Goal: Task Accomplishment & Management: Complete application form

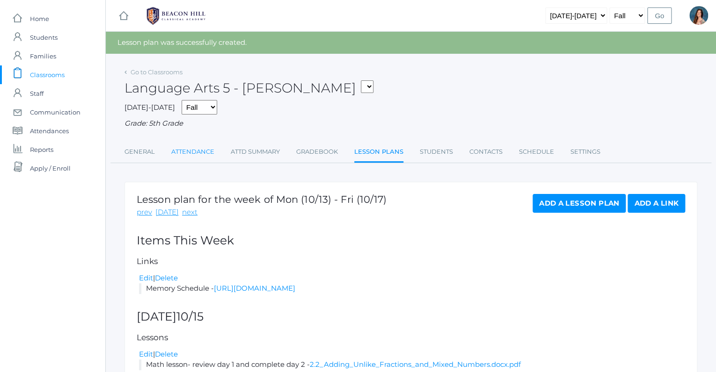
click at [197, 153] on link "Attendance" at bounding box center [192, 152] width 43 height 19
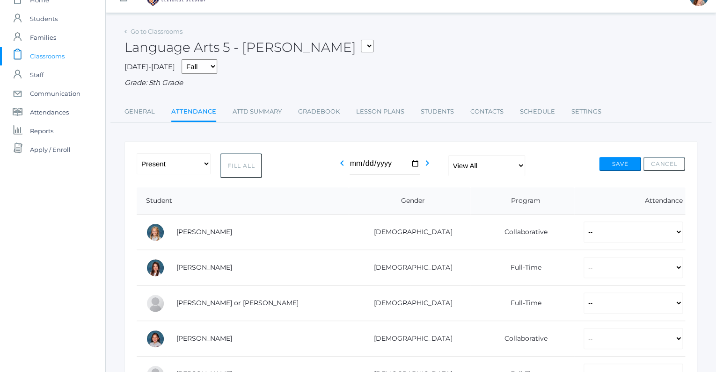
scroll to position [22, 0]
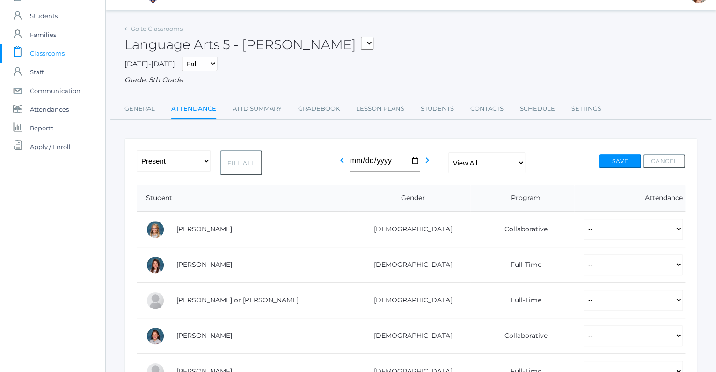
click at [240, 167] on button "Fill All" at bounding box center [241, 163] width 42 height 25
select select "P"
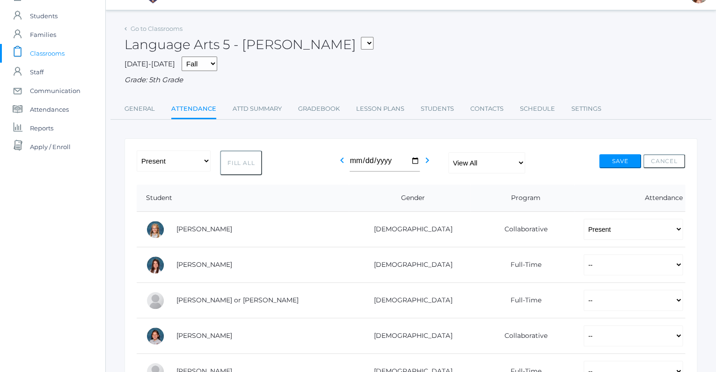
select select "P"
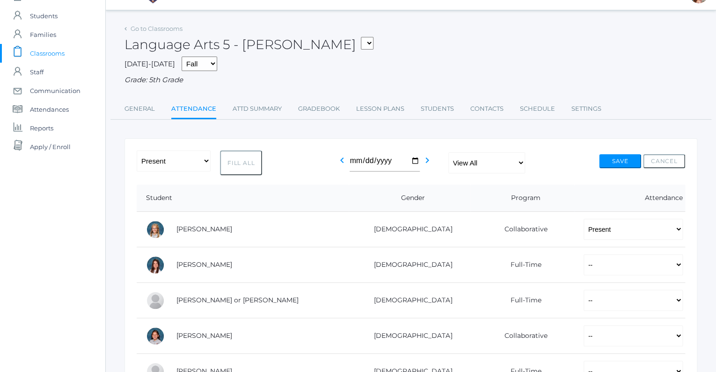
select select "P"
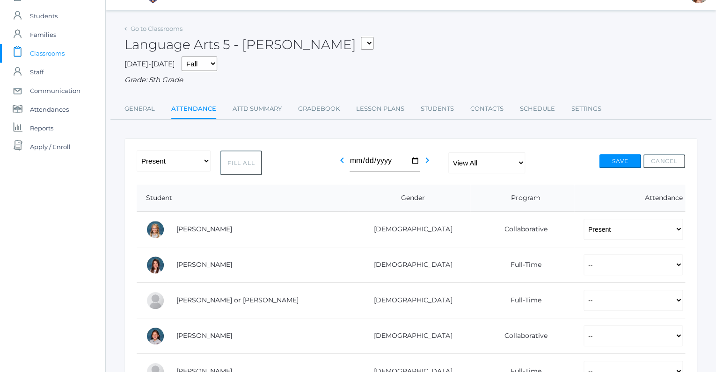
select select "P"
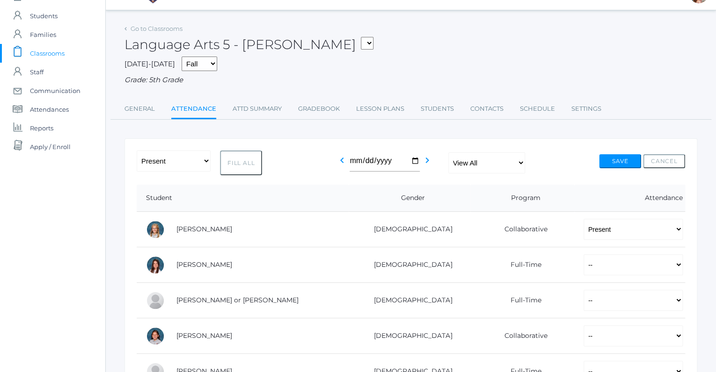
select select "P"
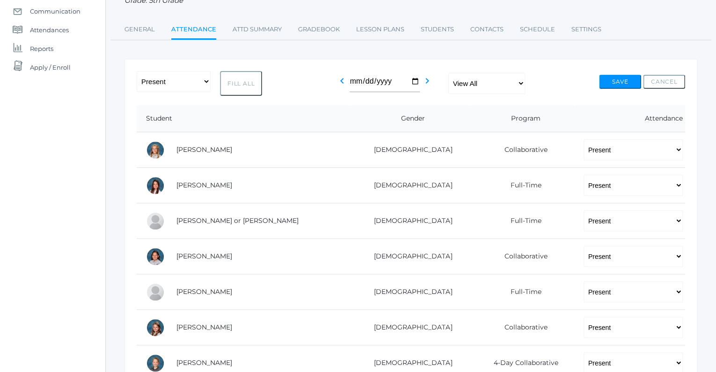
scroll to position [111, 0]
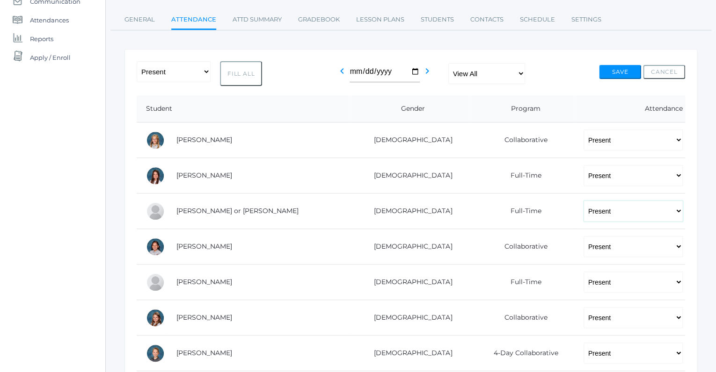
select select "AU"
click option "Absent Unexcused" at bounding box center [0, 0] width 0 height 0
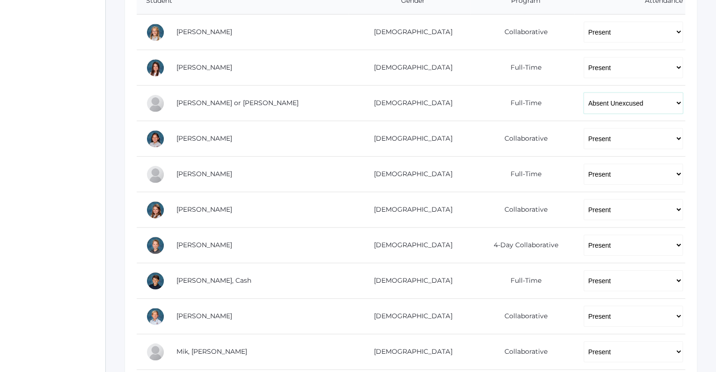
scroll to position [220, 0]
select select "AU"
click option "Absent Unexcused" at bounding box center [0, 0] width 0 height 0
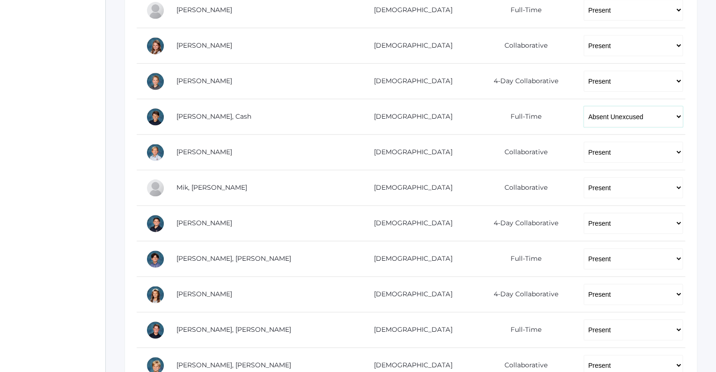
scroll to position [384, 0]
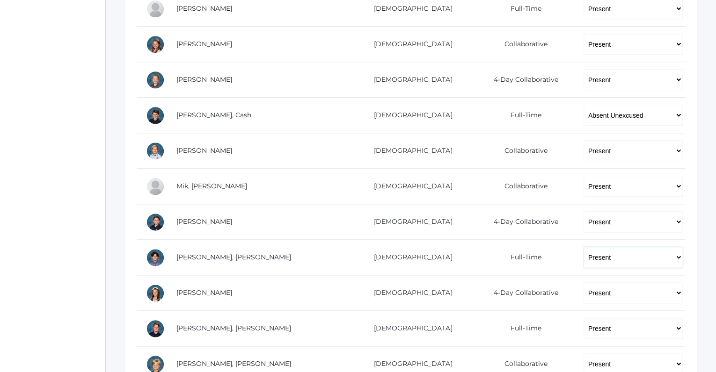
select select "AU"
click option "Absent Unexcused" at bounding box center [0, 0] width 0 height 0
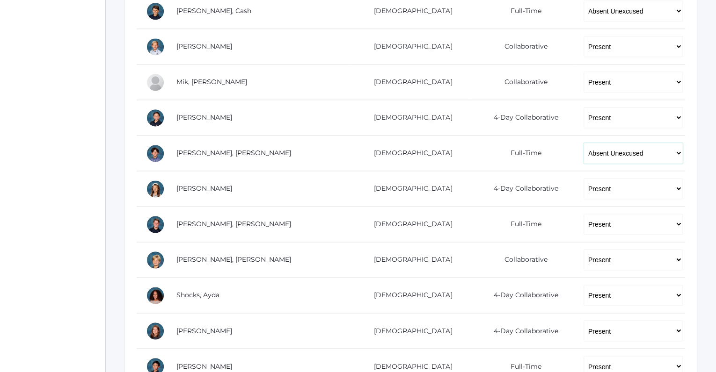
scroll to position [506, 0]
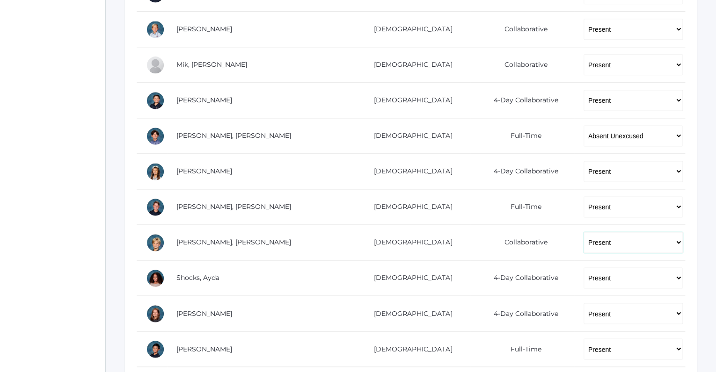
select select "AU"
click option "Absent Unexcused" at bounding box center [0, 0] width 0 height 0
click option "Present" at bounding box center [0, 0] width 0 height 0
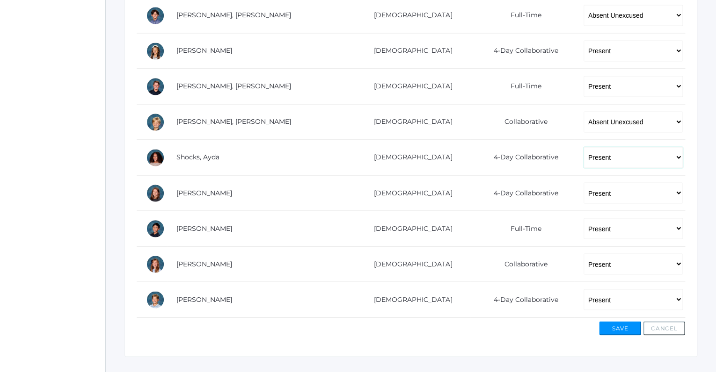
scroll to position [639, 0]
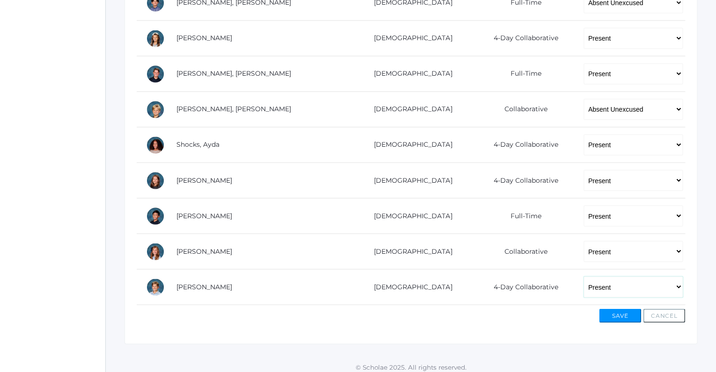
select select "AE"
click option "Absent Excused" at bounding box center [0, 0] width 0 height 0
click at [621, 311] on button "Save" at bounding box center [620, 316] width 42 height 14
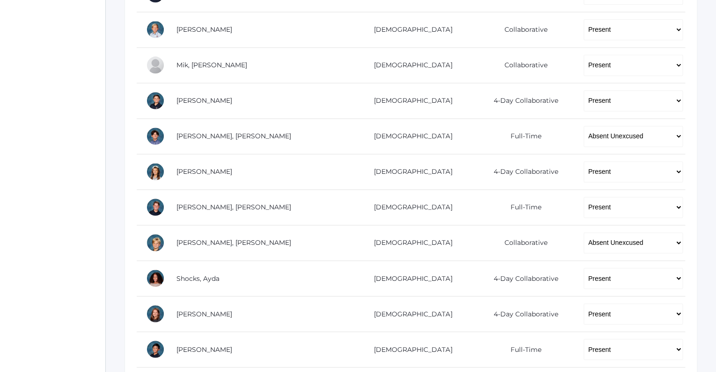
scroll to position [528, 0]
select select "P"
click option "Present" at bounding box center [0, 0] width 0 height 0
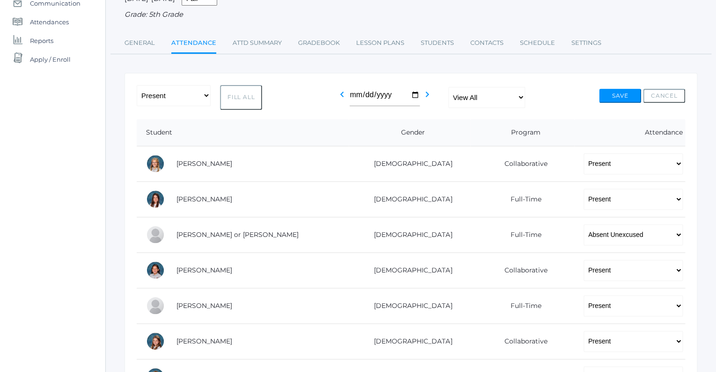
scroll to position [0, 0]
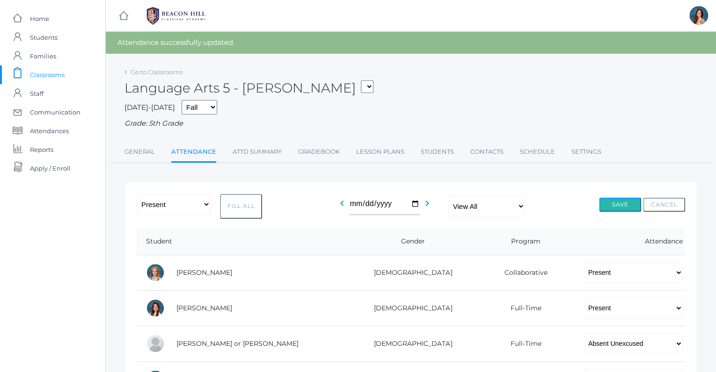
click at [614, 204] on button "Save" at bounding box center [620, 205] width 42 height 14
